Goal: Task Accomplishment & Management: Manage account settings

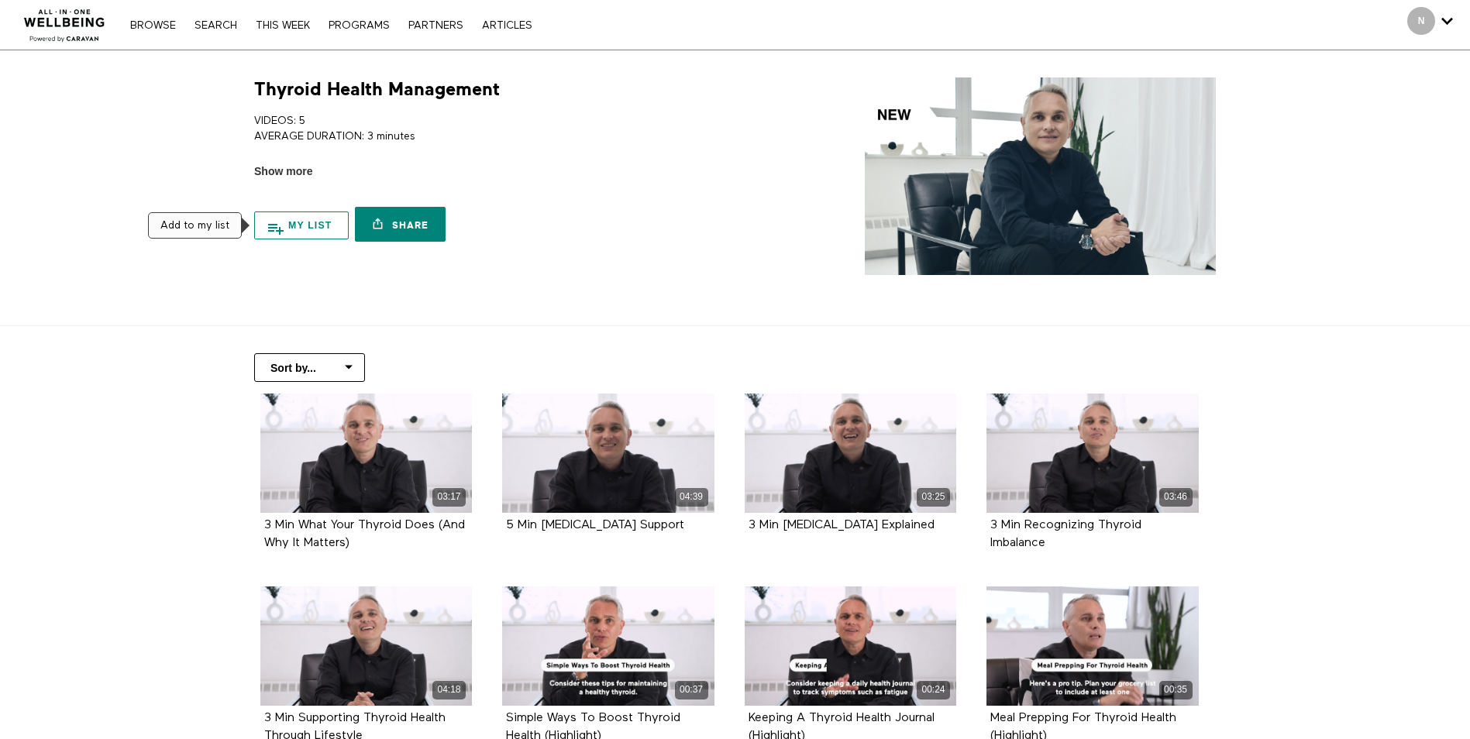
click at [299, 217] on button "My list" at bounding box center [301, 226] width 95 height 28
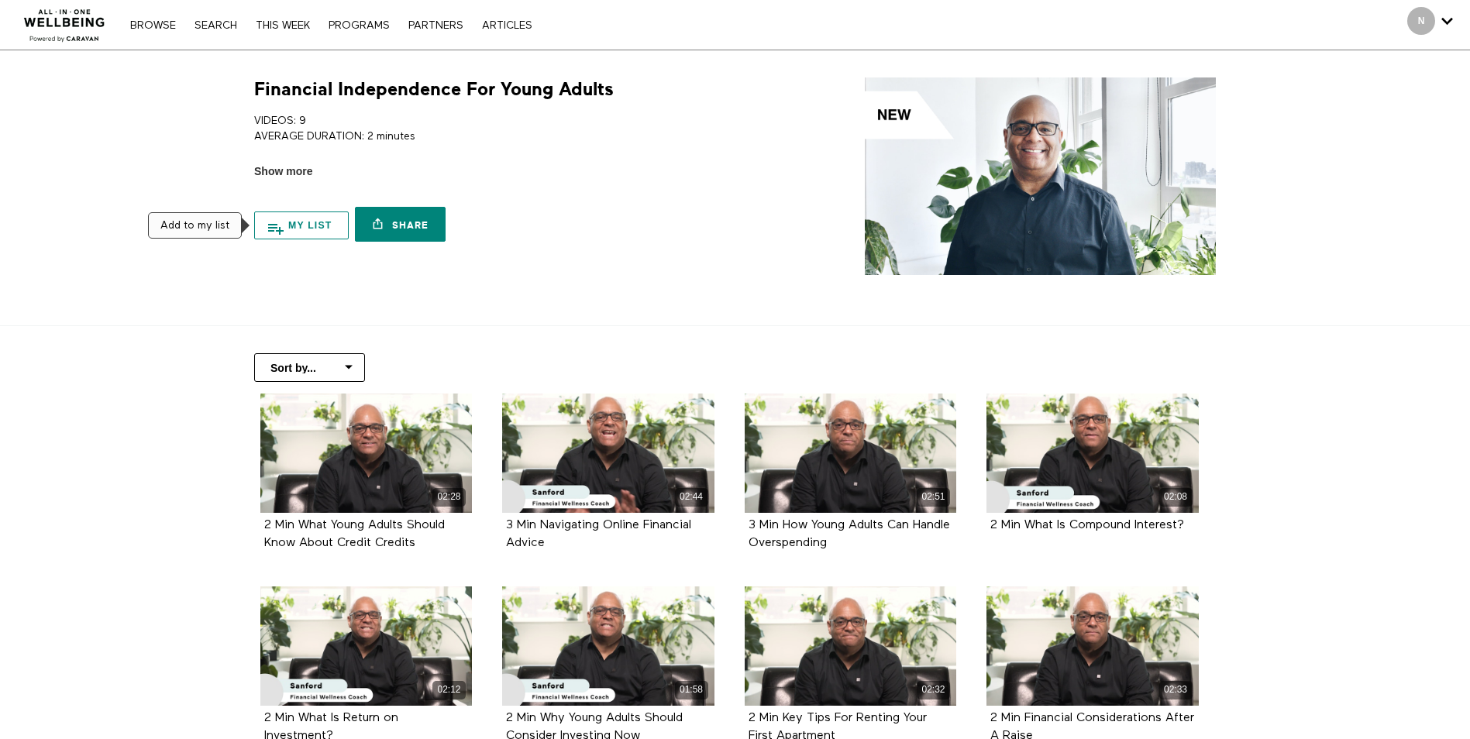
click at [300, 233] on button "My list" at bounding box center [301, 226] width 95 height 28
drag, startPoint x: 105, startPoint y: 384, endPoint x: 135, endPoint y: 293, distance: 96.3
